Goal: Use online tool/utility: Utilize a website feature to perform a specific function

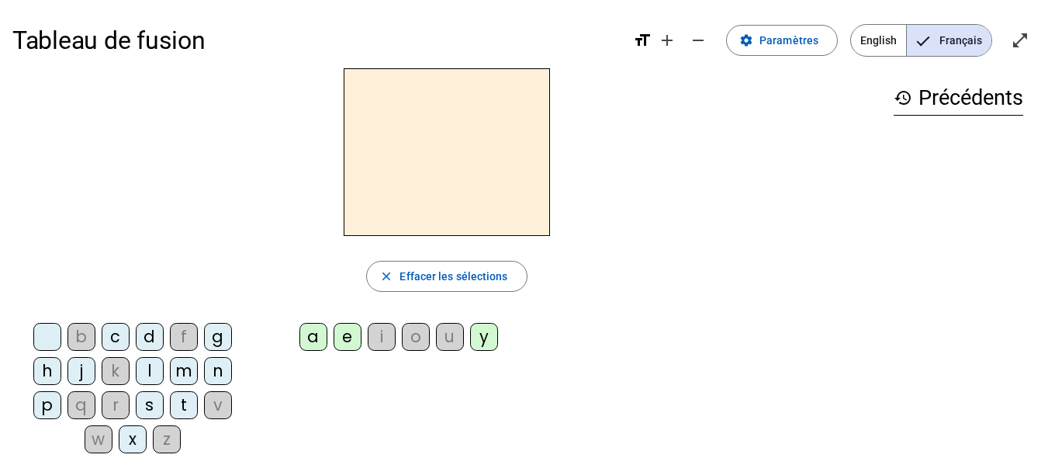
click at [185, 376] on div "m" at bounding box center [184, 371] width 28 height 28
click at [311, 340] on div "a" at bounding box center [313, 337] width 28 height 28
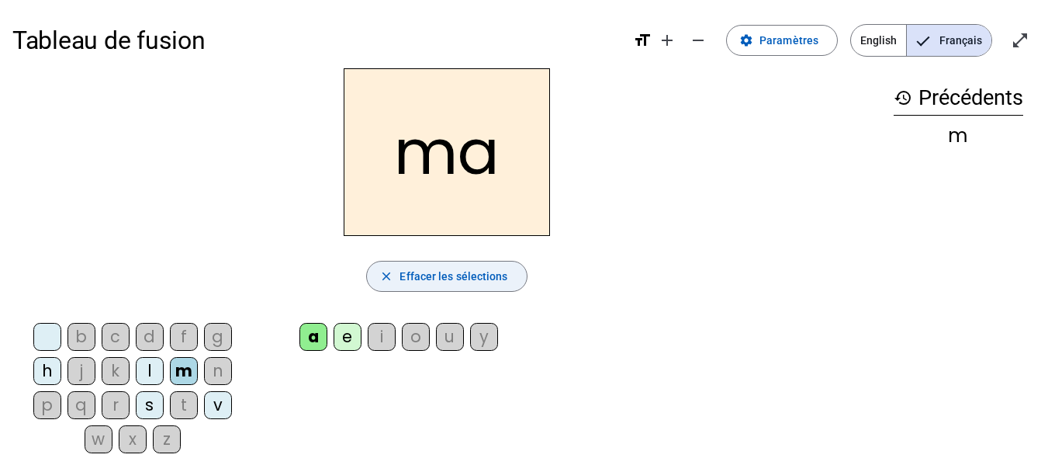
click at [418, 277] on span "Effacer les sélections" at bounding box center [453, 276] width 108 height 19
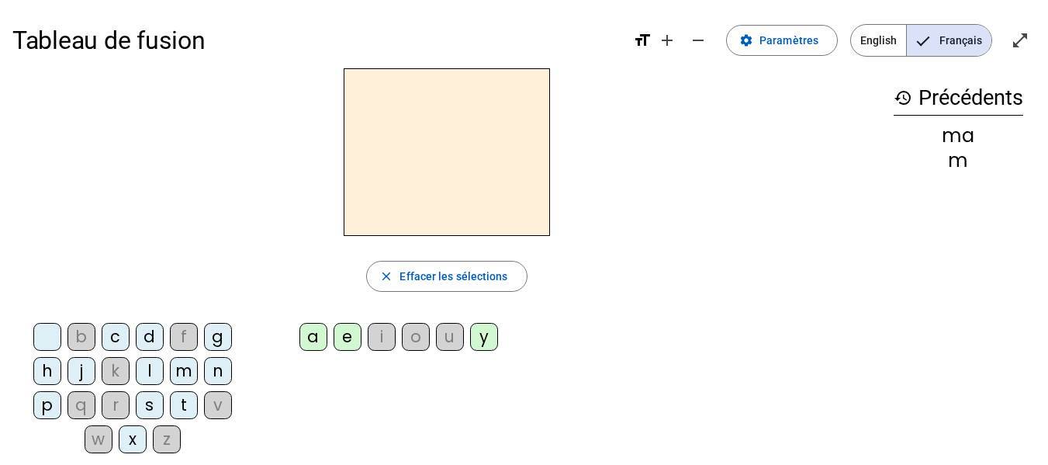
click at [151, 371] on div "l" at bounding box center [150, 371] width 28 height 28
click at [313, 335] on div "a" at bounding box center [313, 337] width 28 height 28
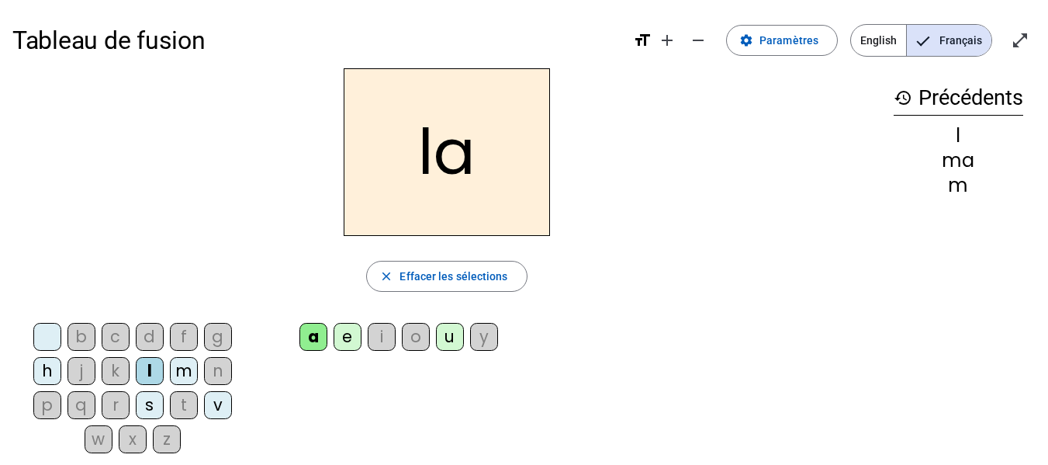
click at [420, 275] on span "Effacer les sélections" at bounding box center [453, 276] width 108 height 19
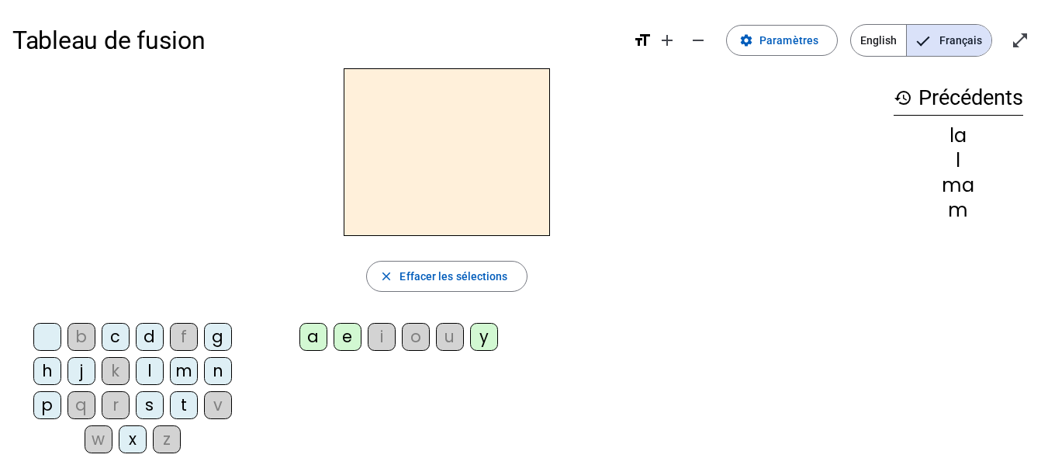
click at [150, 367] on div "l" at bounding box center [150, 371] width 28 height 28
click at [345, 333] on div "e" at bounding box center [347, 337] width 28 height 28
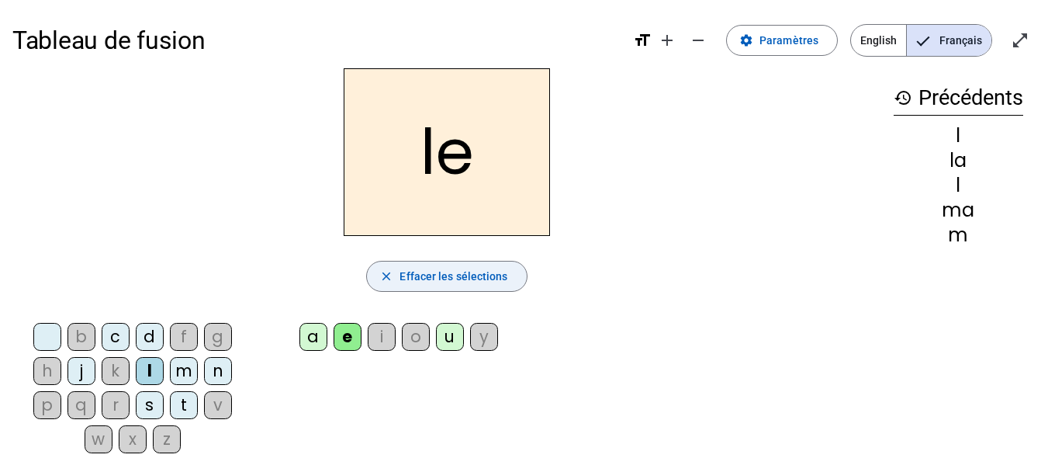
click at [398, 272] on span "button" at bounding box center [446, 275] width 159 height 37
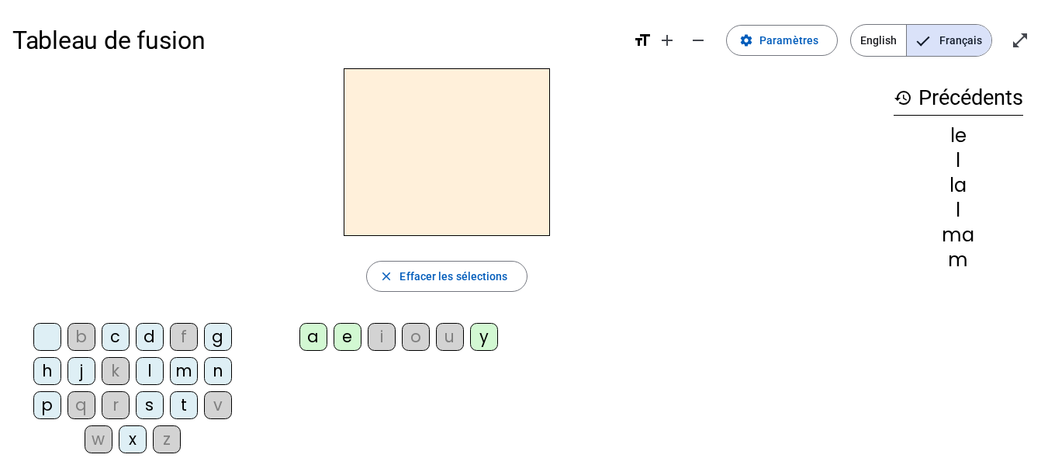
click at [147, 337] on div "d" at bounding box center [150, 337] width 28 height 28
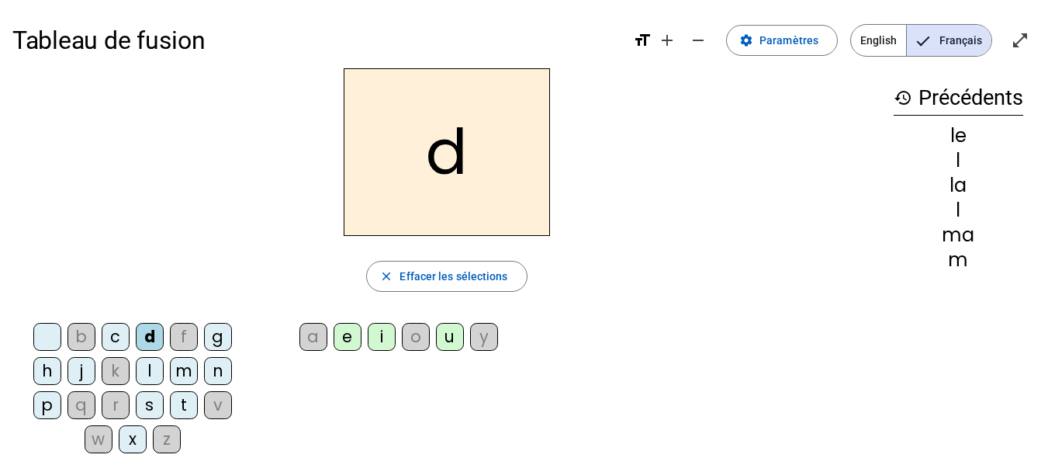
click at [354, 338] on div "e" at bounding box center [347, 337] width 28 height 28
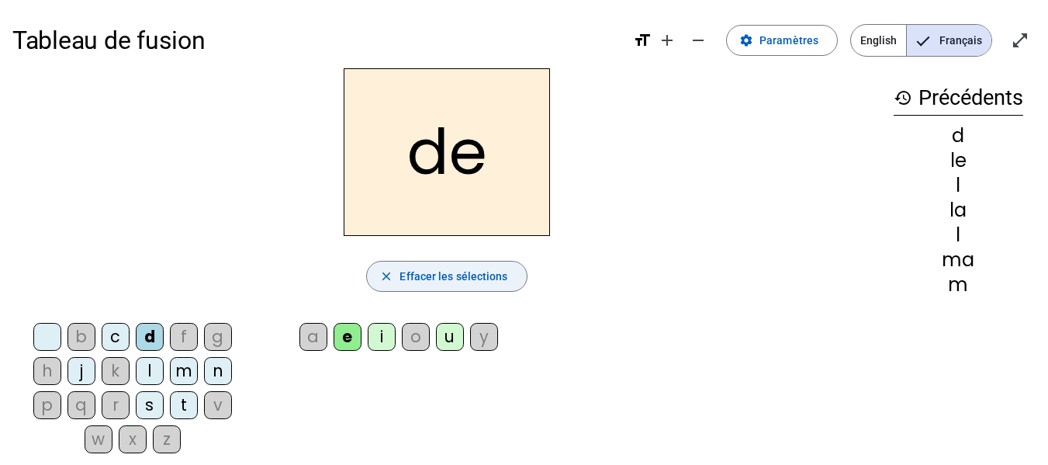
click at [404, 282] on span "Effacer les sélections" at bounding box center [453, 276] width 108 height 19
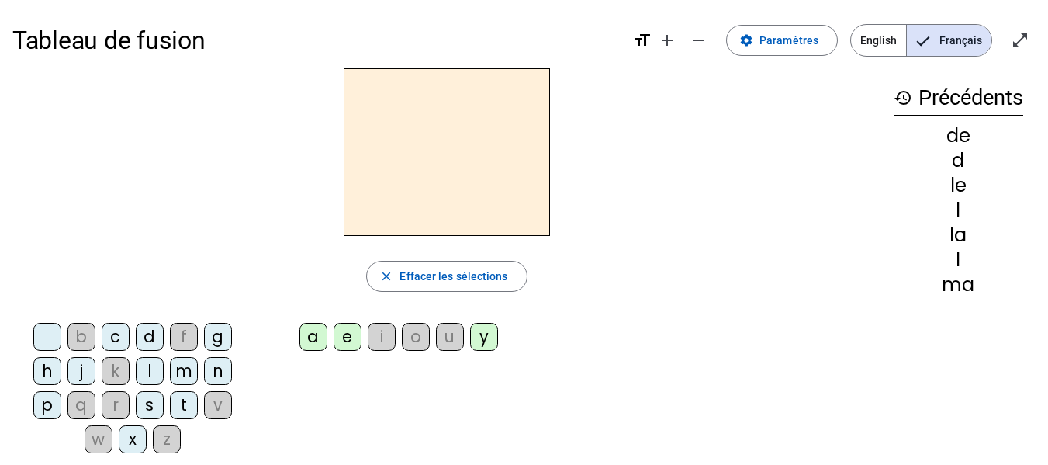
click at [150, 337] on div "d" at bounding box center [150, 337] width 28 height 28
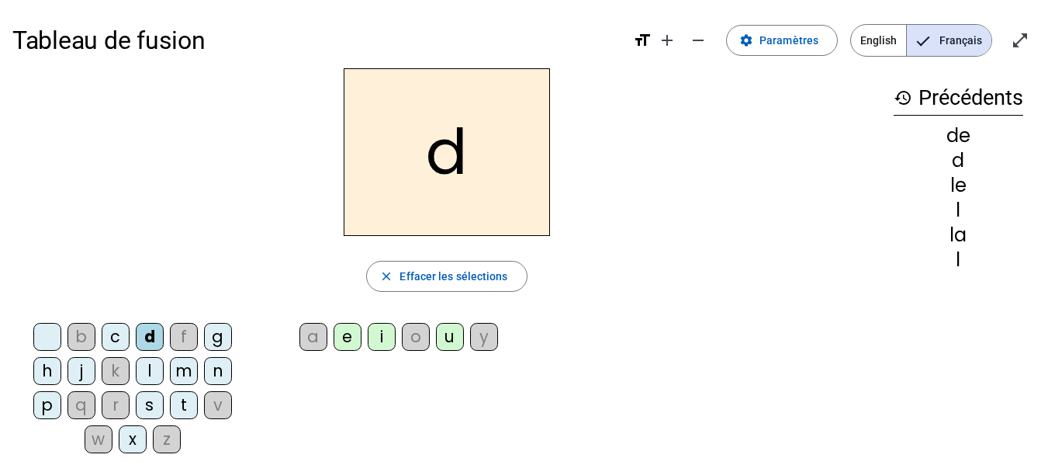
click at [451, 334] on div "u" at bounding box center [450, 337] width 28 height 28
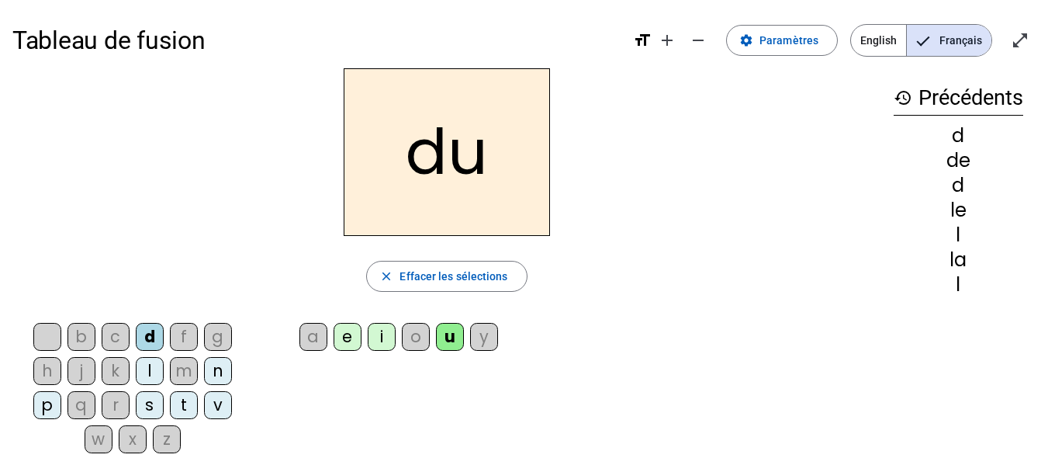
click at [410, 273] on span "Effacer les sélections" at bounding box center [453, 276] width 108 height 19
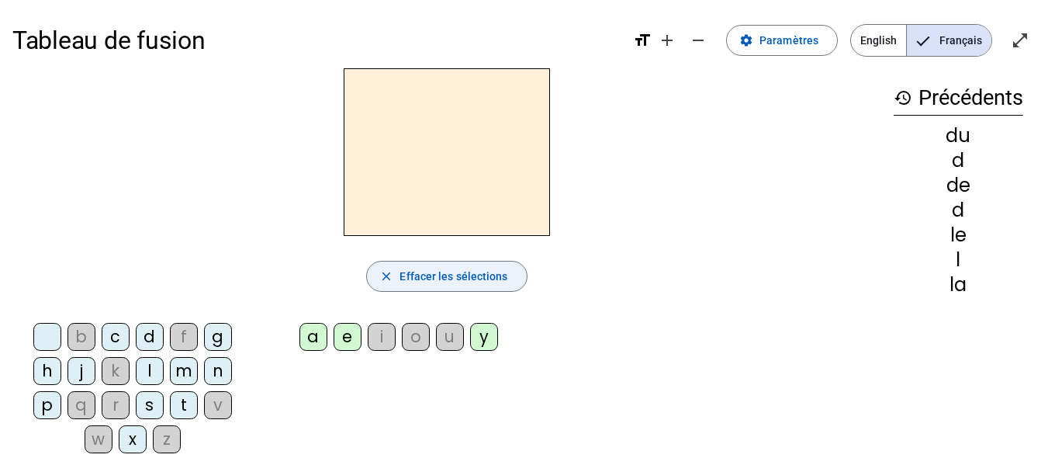
click at [181, 402] on div "t" at bounding box center [184, 405] width 28 height 28
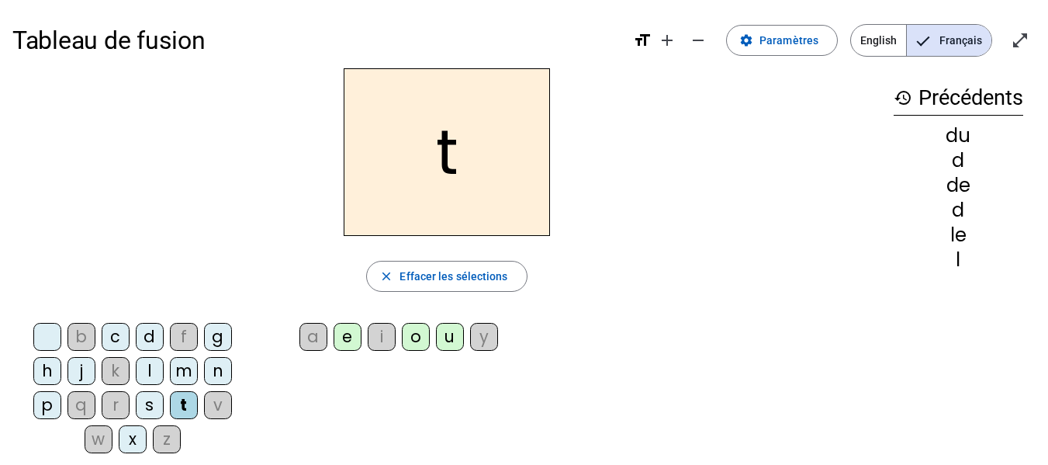
click at [453, 340] on div "u" at bounding box center [450, 337] width 28 height 28
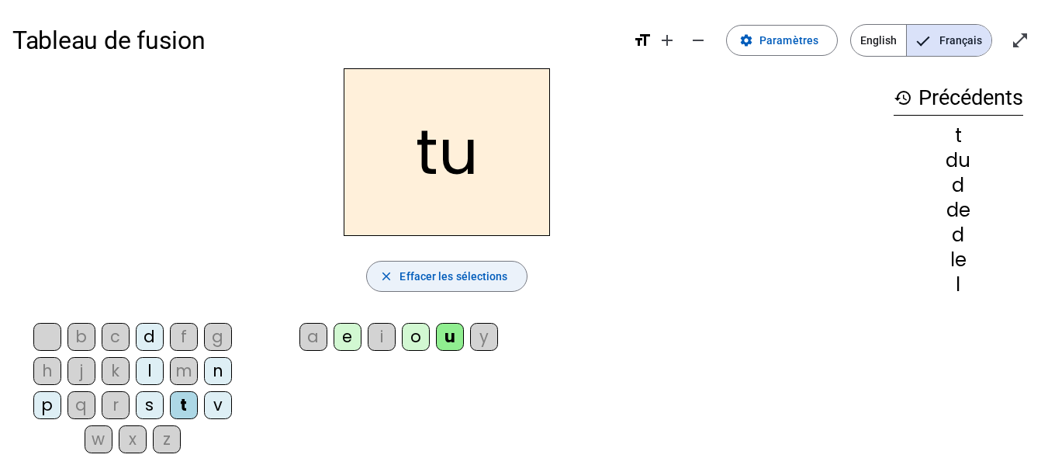
click at [417, 271] on span "Effacer les sélections" at bounding box center [453, 276] width 108 height 19
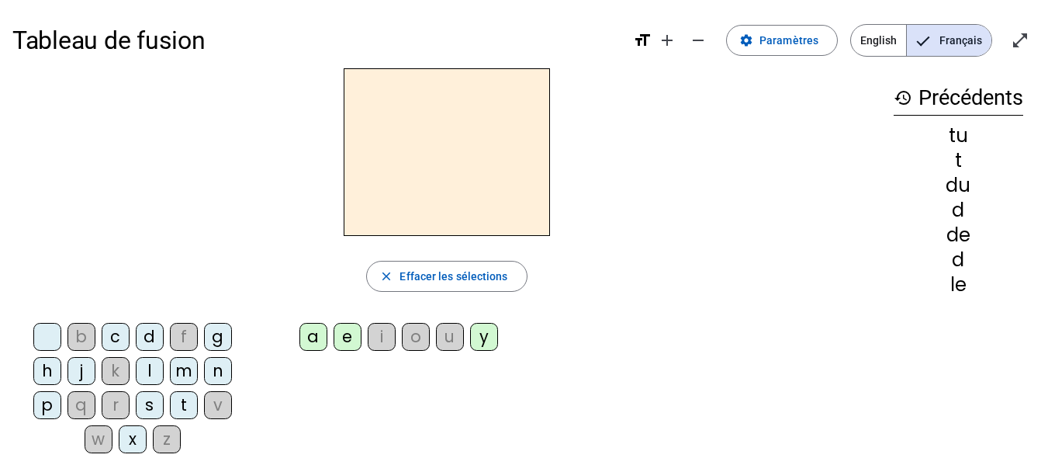
click at [186, 407] on div "t" at bounding box center [184, 405] width 28 height 28
click at [313, 339] on div "a" at bounding box center [313, 337] width 28 height 28
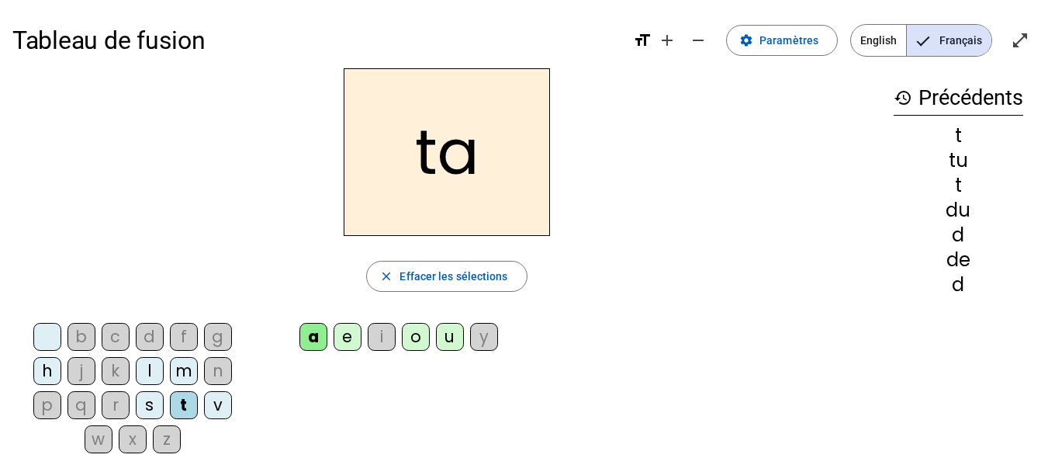
click at [413, 276] on span "Effacer les sélections" at bounding box center [453, 276] width 108 height 19
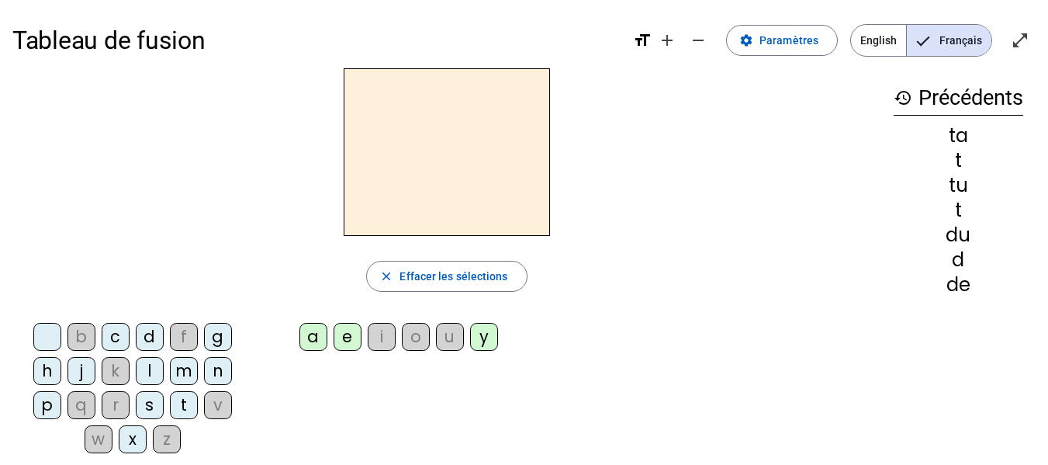
click at [180, 399] on div "t" at bounding box center [184, 405] width 28 height 28
click at [347, 341] on div "e" at bounding box center [347, 337] width 28 height 28
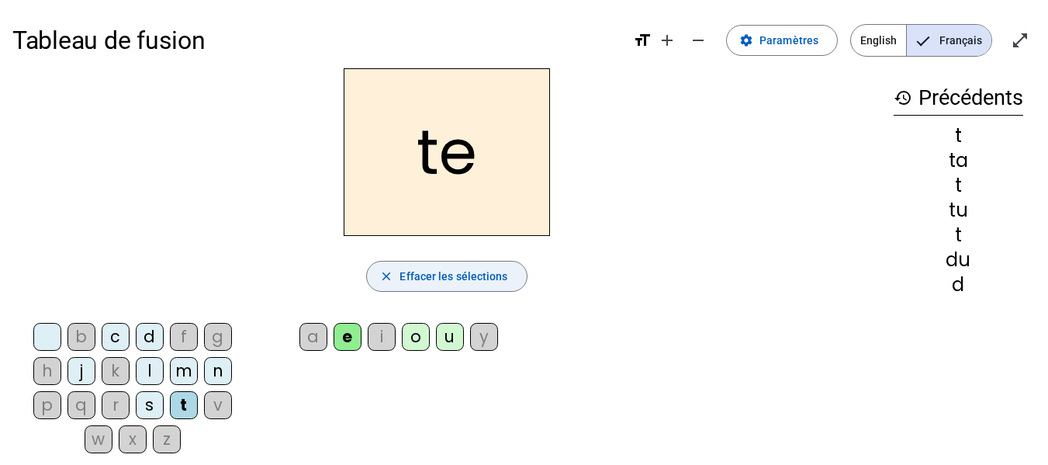
click at [410, 280] on span "Effacer les sélections" at bounding box center [453, 276] width 108 height 19
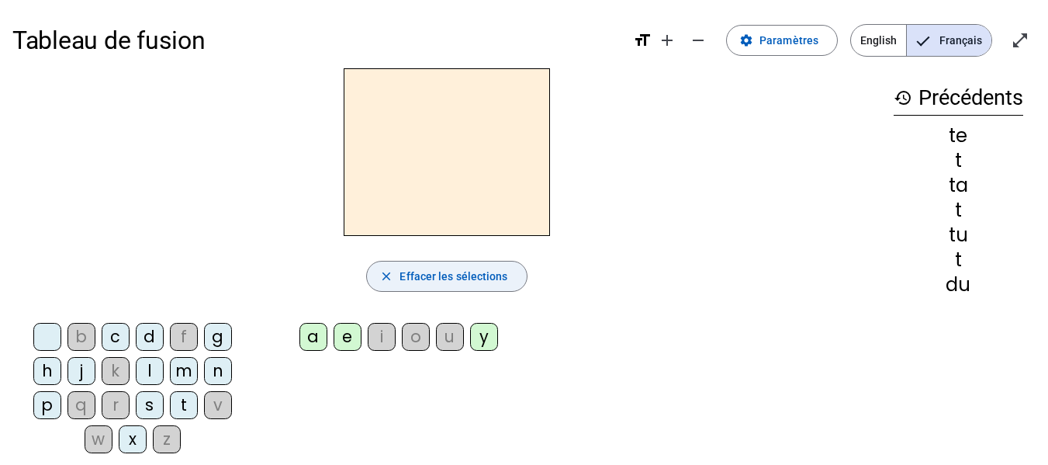
click at [185, 375] on div "m" at bounding box center [184, 371] width 28 height 28
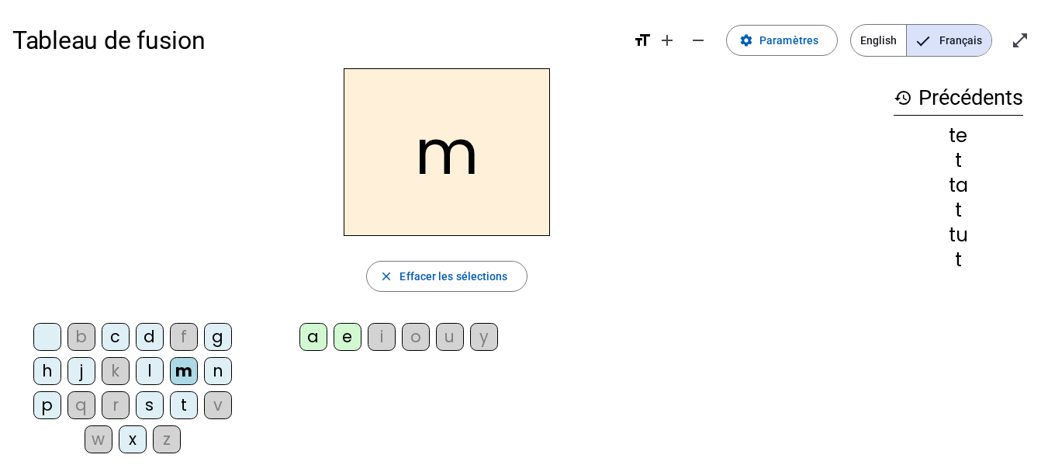
click at [357, 337] on div "e" at bounding box center [347, 337] width 28 height 28
